Goal: Information Seeking & Learning: Find specific fact

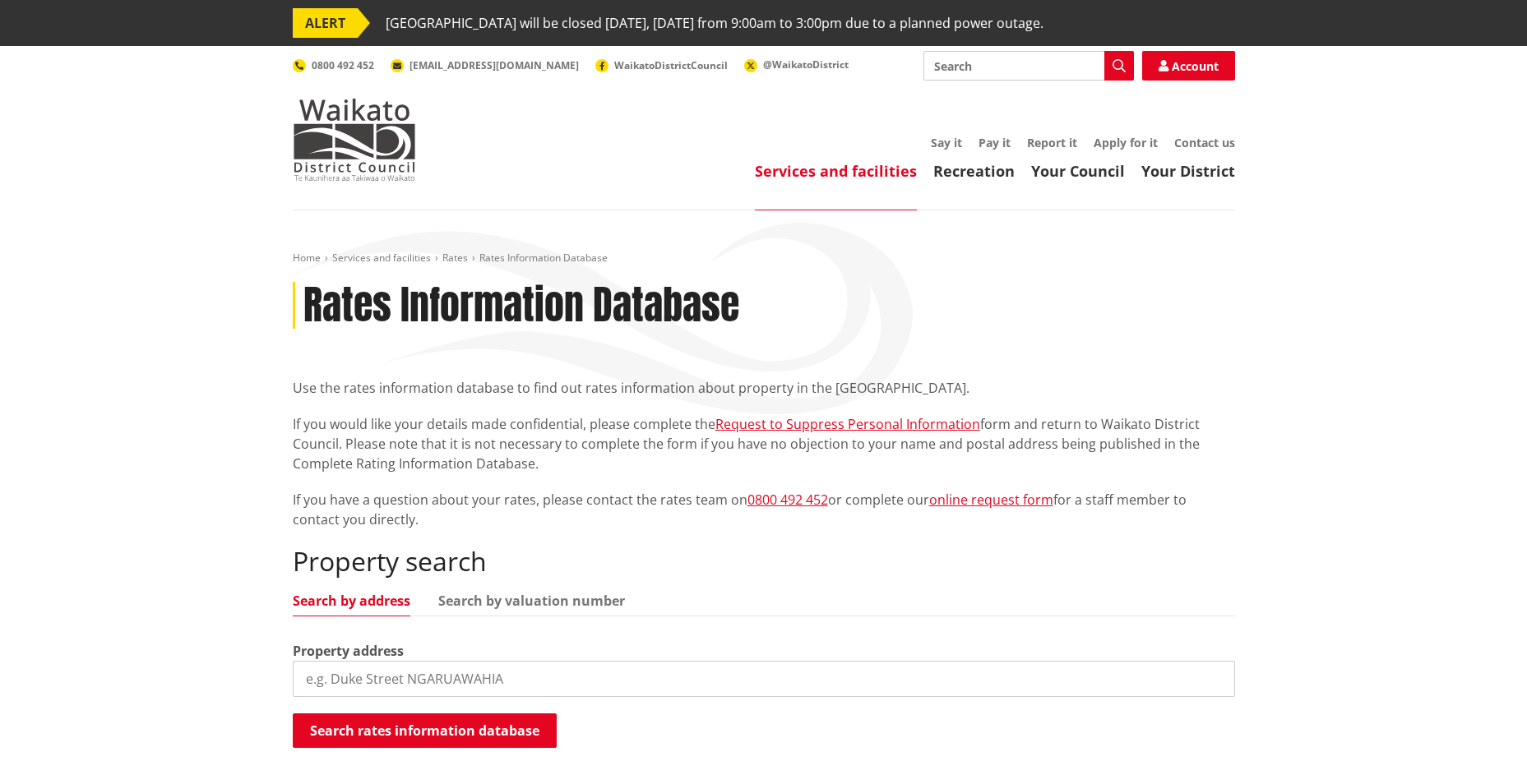
click at [435, 689] on input "search" at bounding box center [764, 679] width 942 height 36
type input "[STREET_ADDRESS]"
click at [413, 723] on button "Search rates information database" at bounding box center [424, 731] width 264 height 35
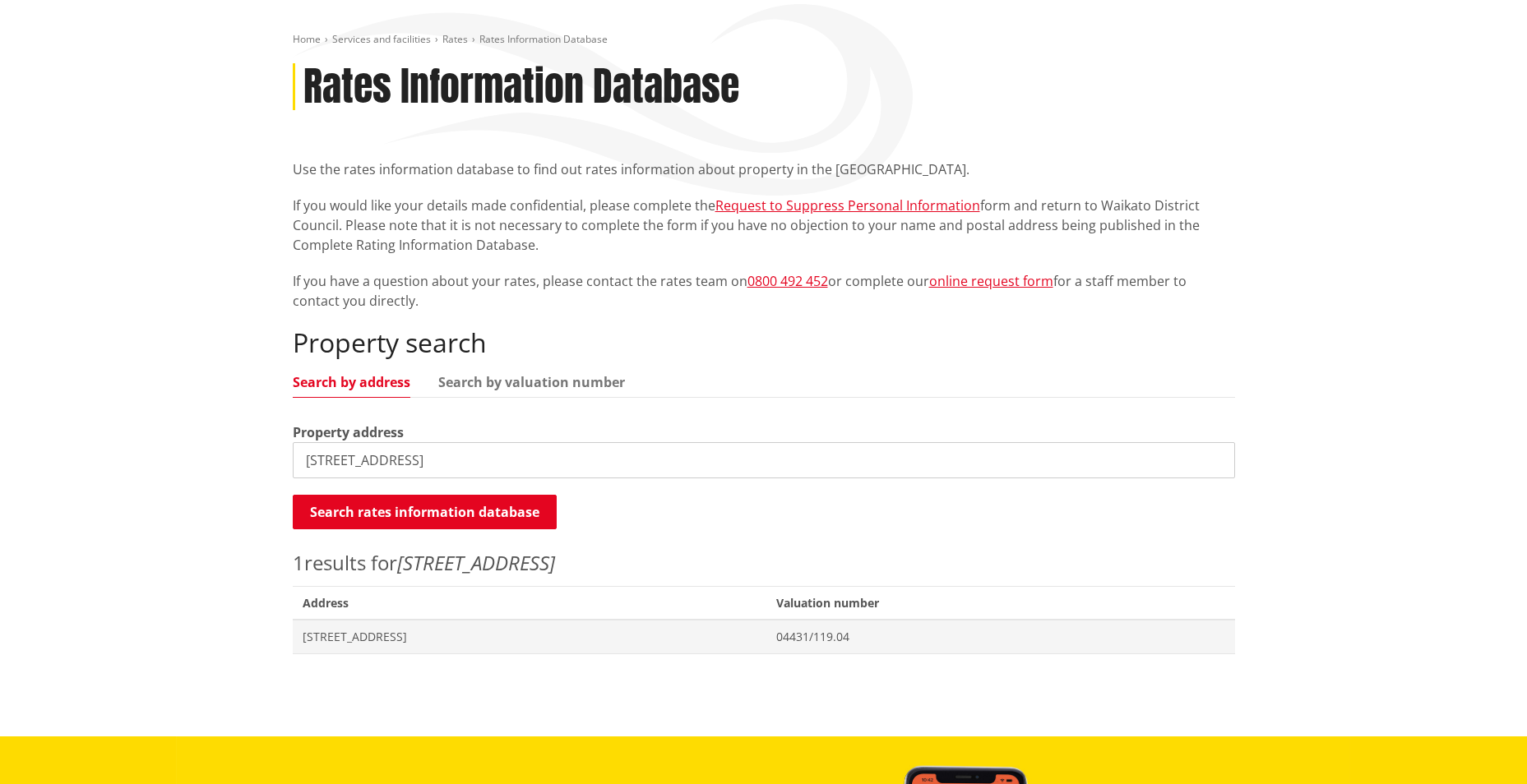
scroll to position [247, 0]
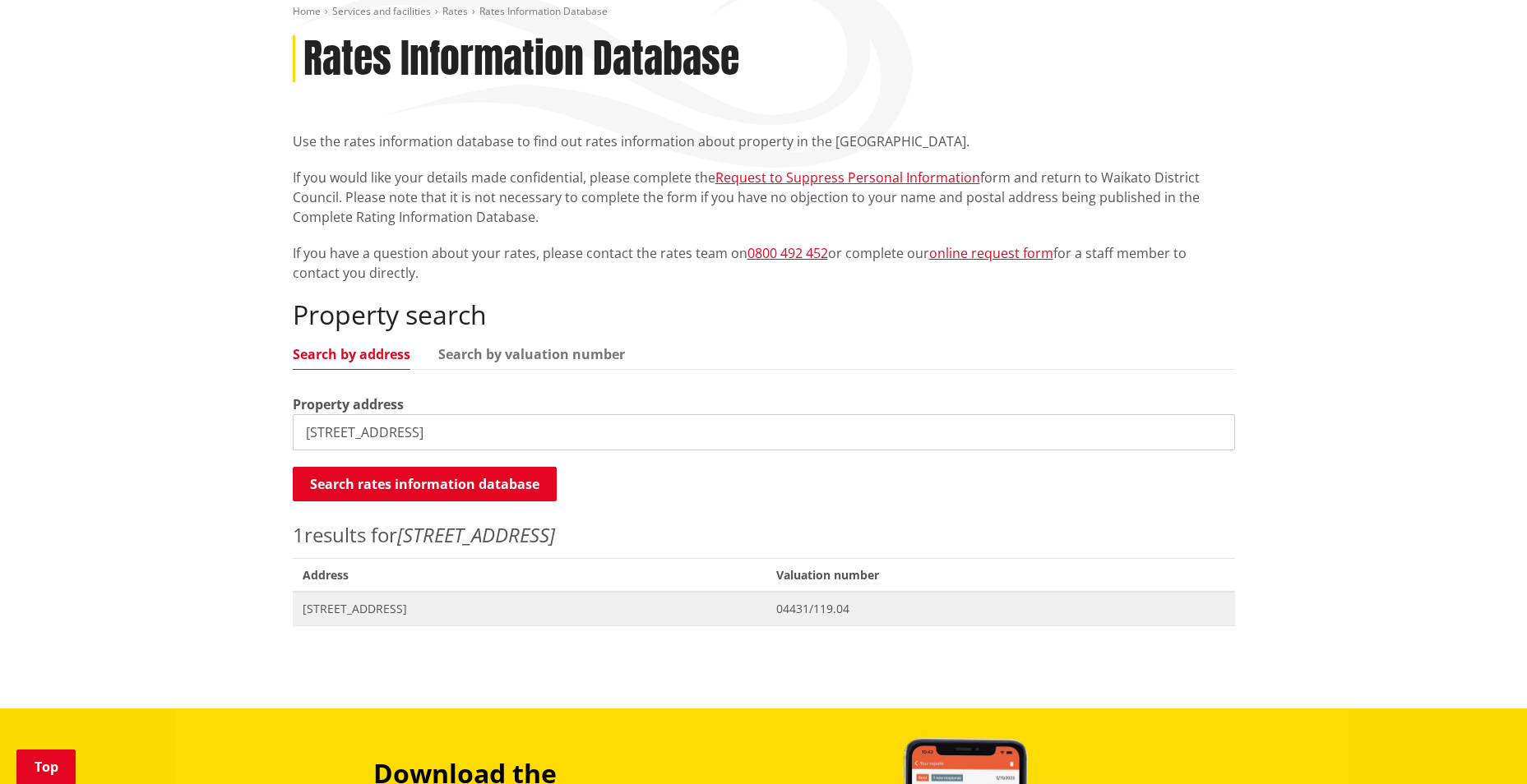
click at [910, 612] on span "04431/119.04" at bounding box center [1000, 608] width 448 height 16
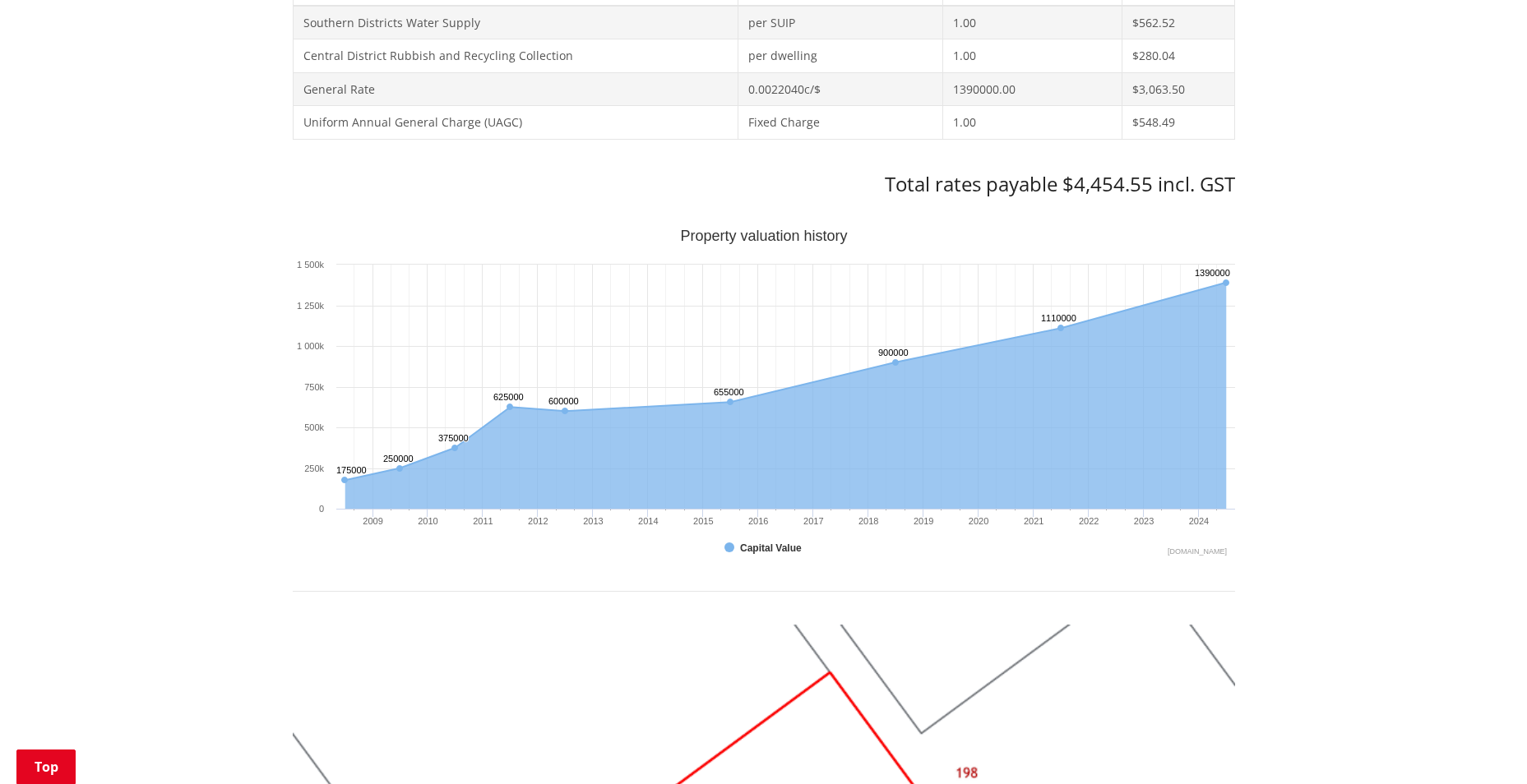
scroll to position [740, 0]
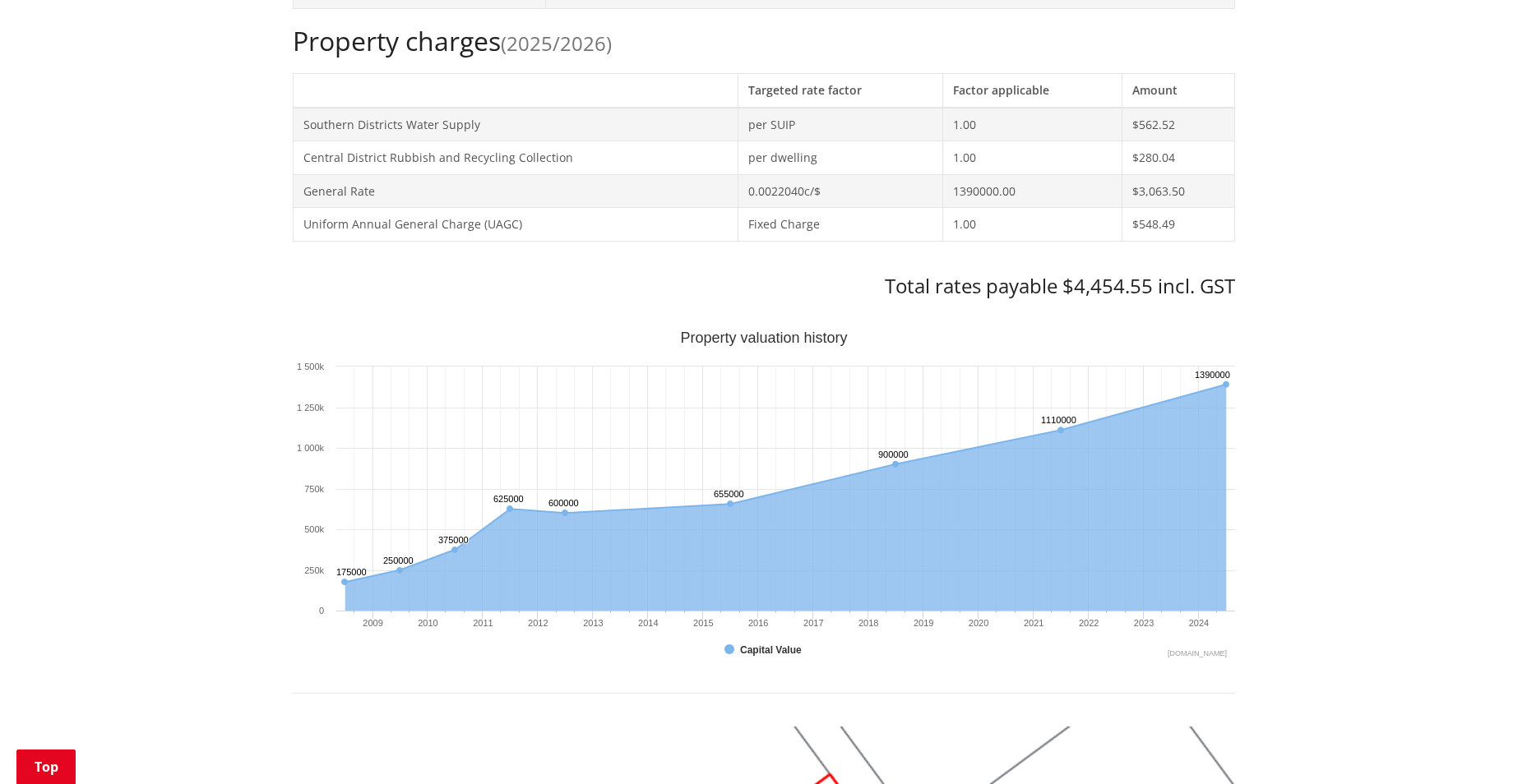
click at [1272, 309] on div "Home Services and facilities Rates Rates Information Database Rates Information…" at bounding box center [763, 555] width 1527 height 2170
